Goal: Task Accomplishment & Management: Use online tool/utility

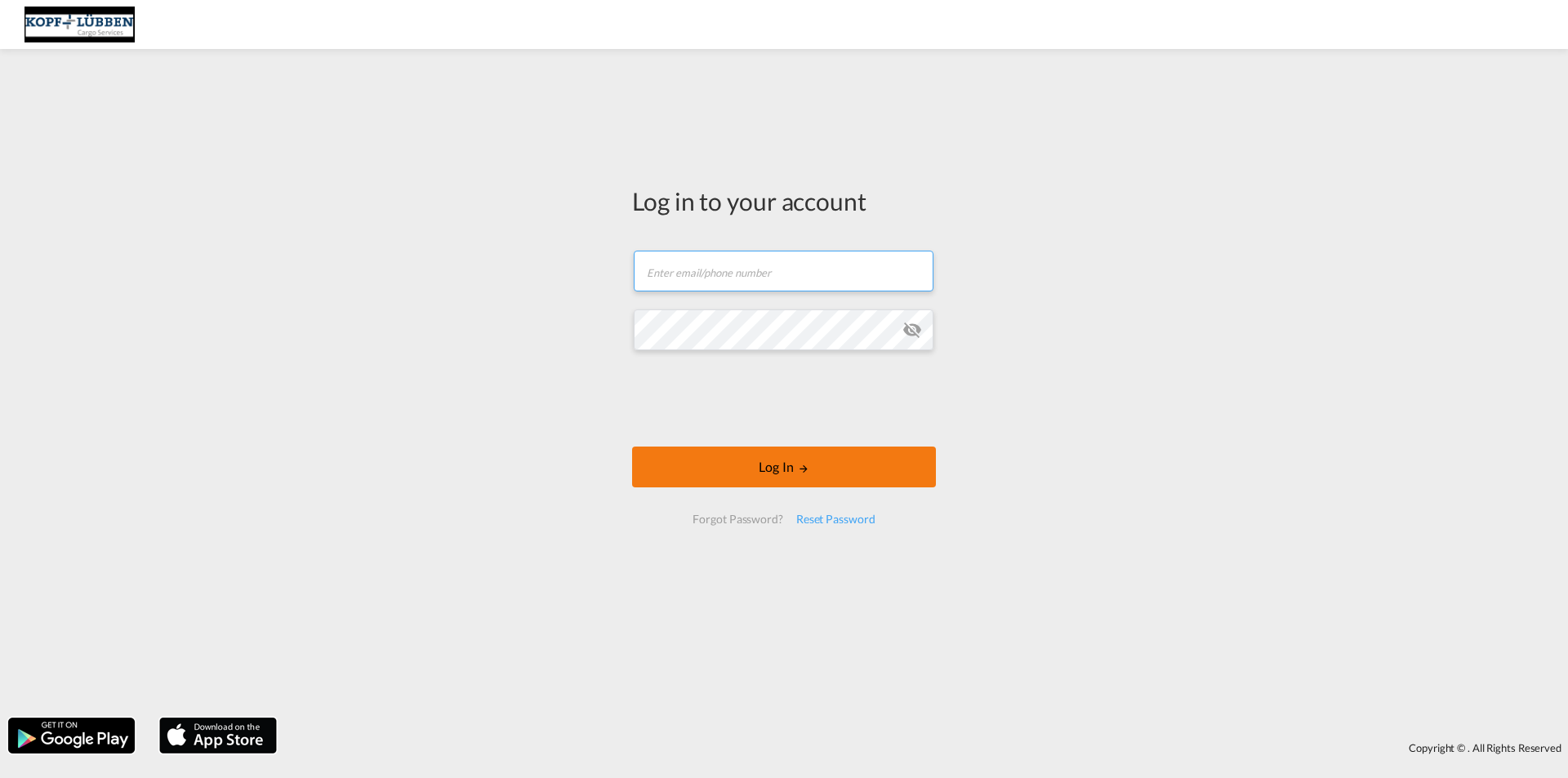
type input "[EMAIL_ADDRESS][PERSON_NAME][DOMAIN_NAME]"
click at [746, 464] on button "Log In" at bounding box center [784, 467] width 304 height 41
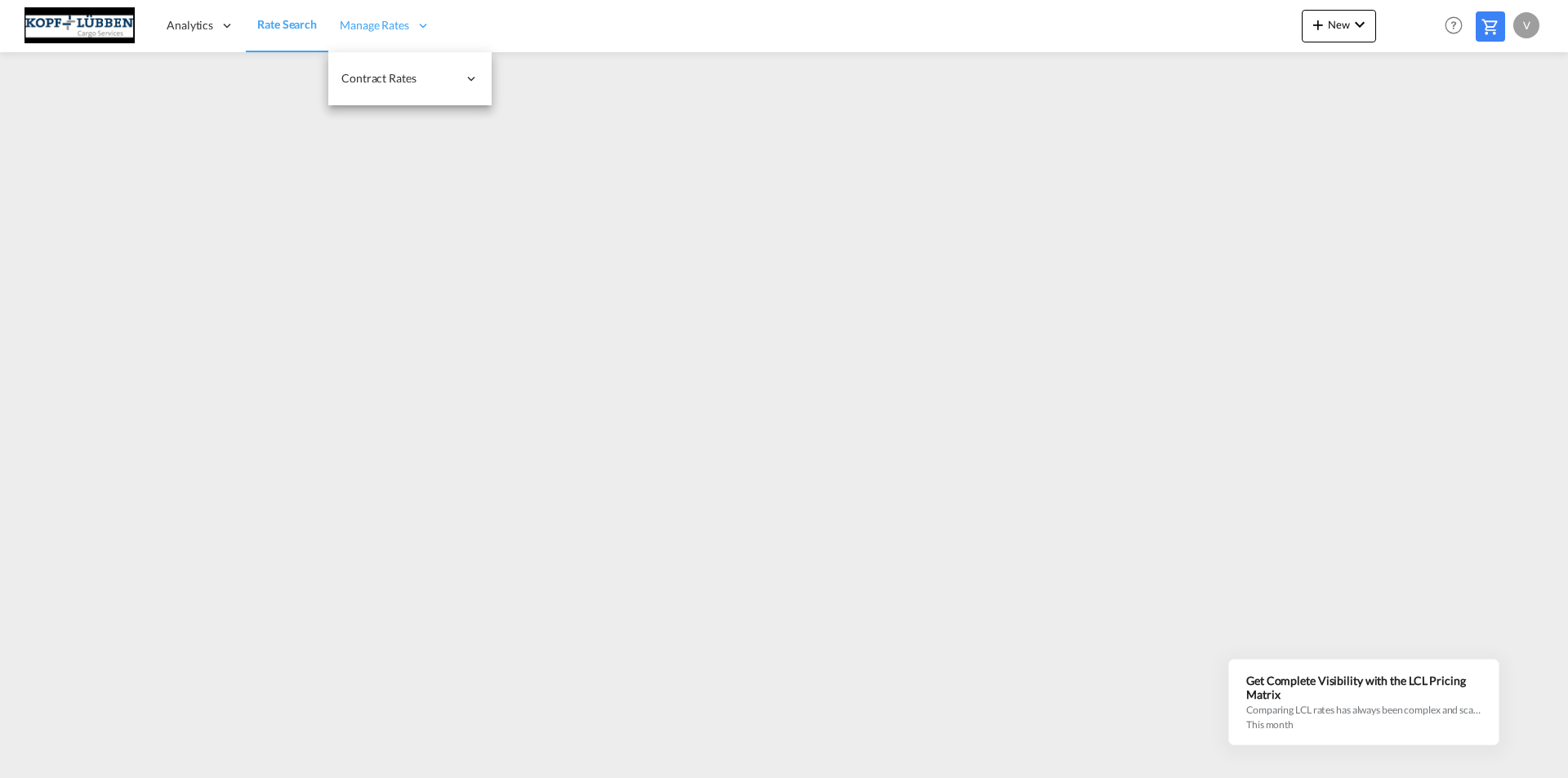
click at [420, 25] on icon at bounding box center [423, 26] width 15 height 15
click at [394, 25] on span "Manage Rates" at bounding box center [375, 26] width 70 height 17
click at [522, 76] on span "My Rate Files" at bounding box center [538, 78] width 67 height 14
click at [1332, 27] on span "New" at bounding box center [1339, 25] width 61 height 13
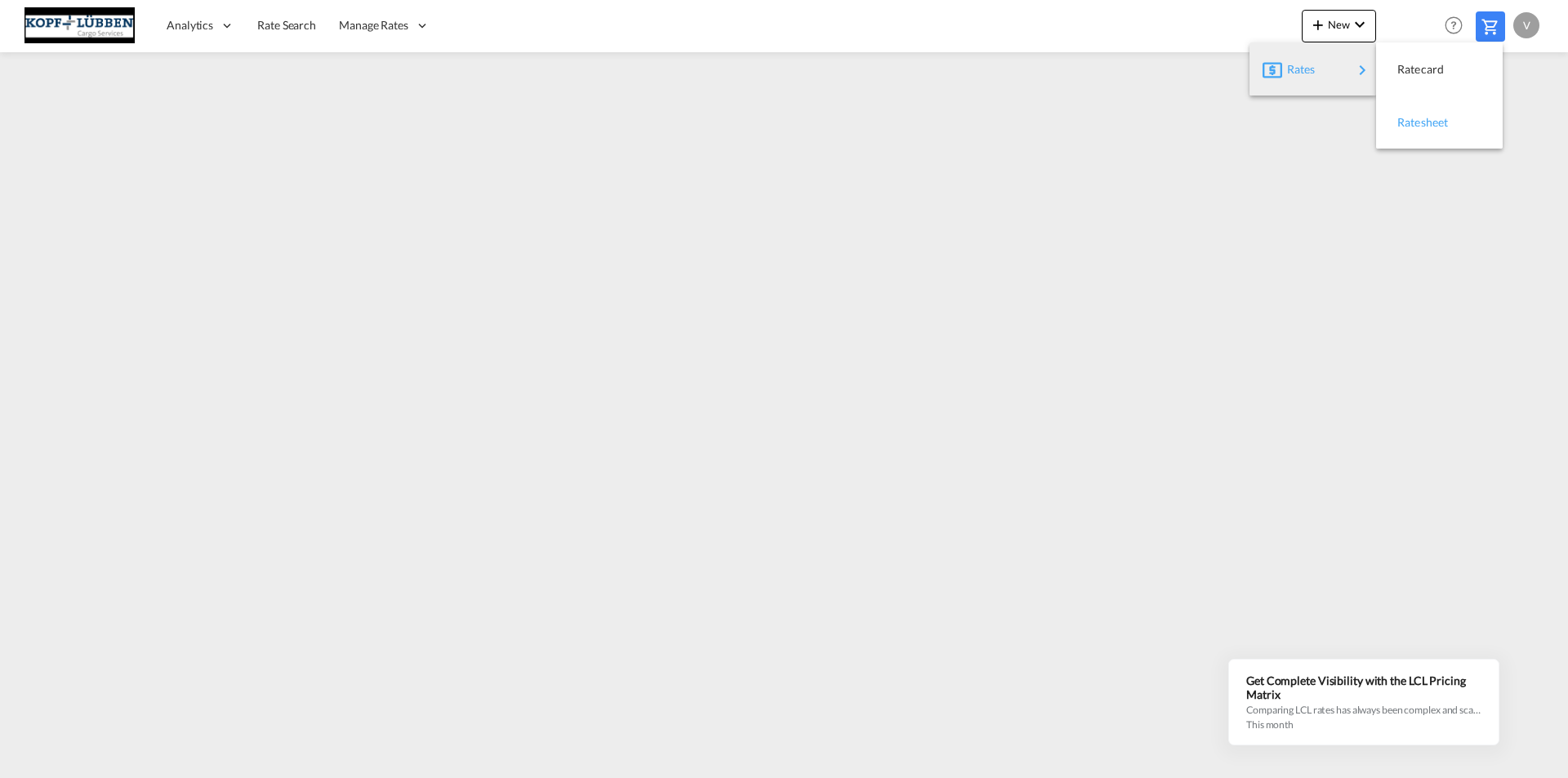
click at [1415, 120] on span "Ratesheet" at bounding box center [1406, 122] width 18 height 32
click at [296, 20] on span "Rate Search" at bounding box center [287, 25] width 59 height 14
